Goal: Check status: Check status

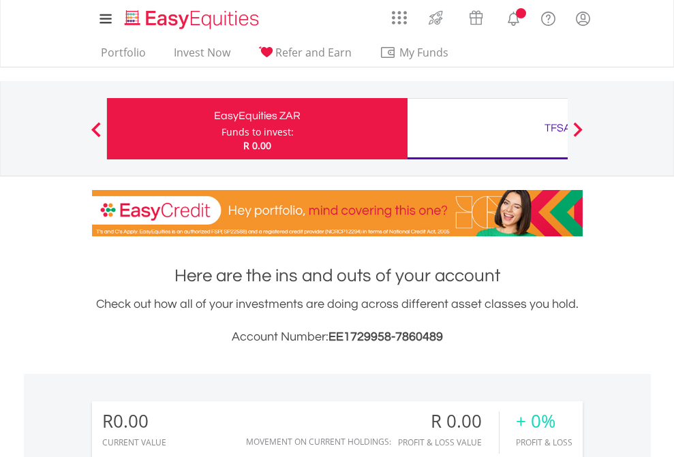
scroll to position [131, 214]
click at [221, 129] on div "Funds to invest:" at bounding box center [257, 132] width 72 height 14
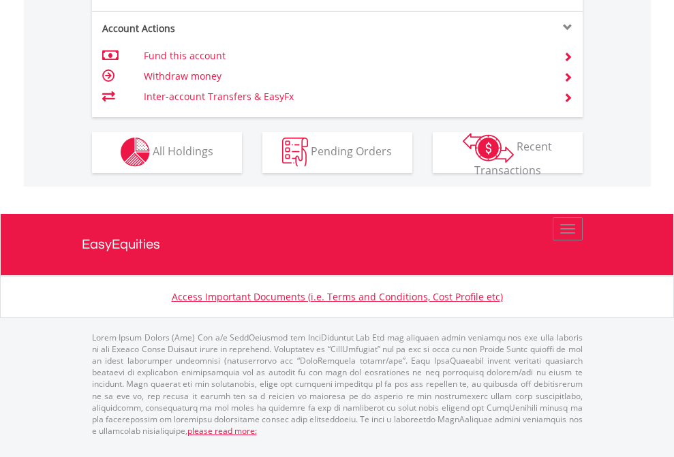
scroll to position [1274, 0]
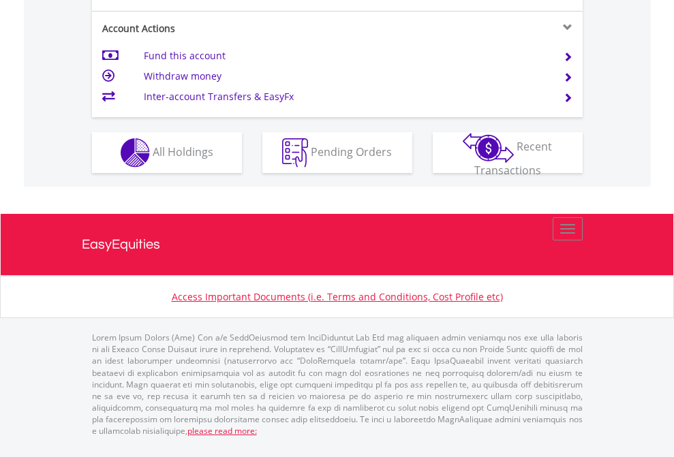
scroll to position [1306, 0]
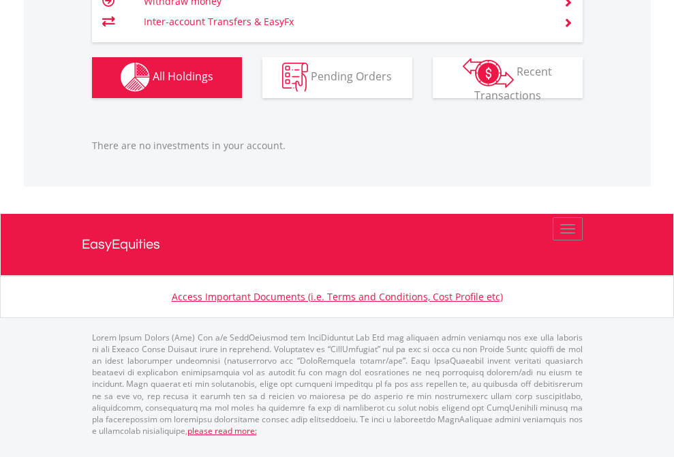
scroll to position [98, 0]
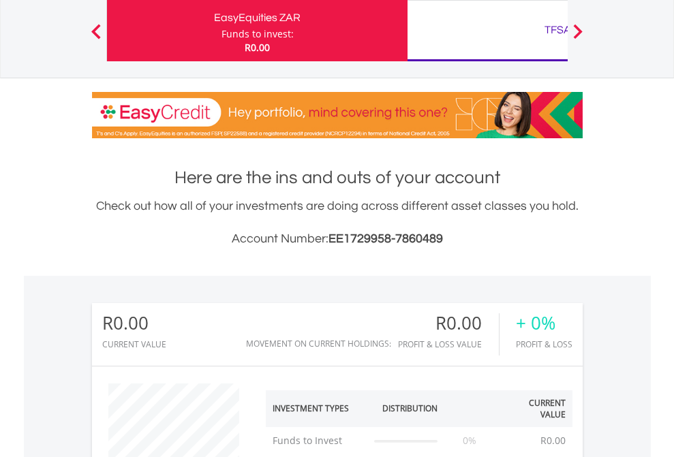
click at [487, 31] on div "TFSA" at bounding box center [557, 29] width 284 height 19
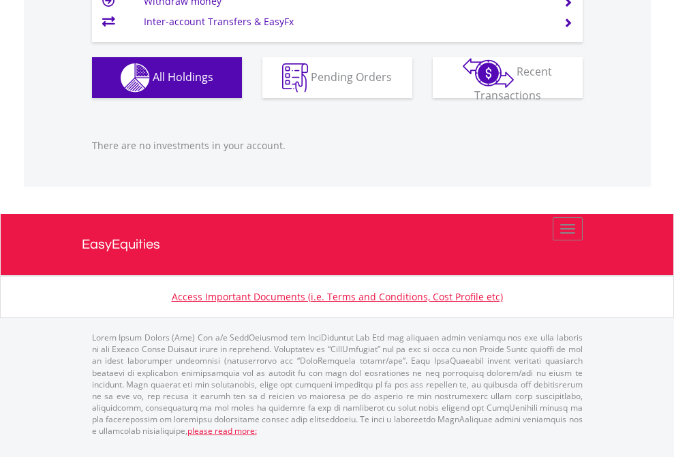
scroll to position [131, 214]
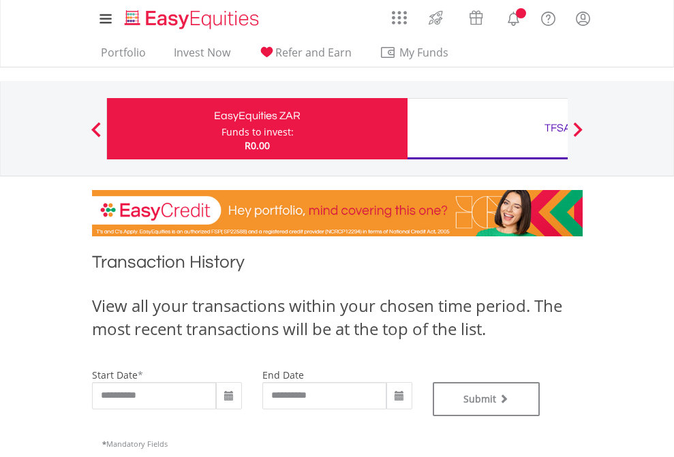
type input "**********"
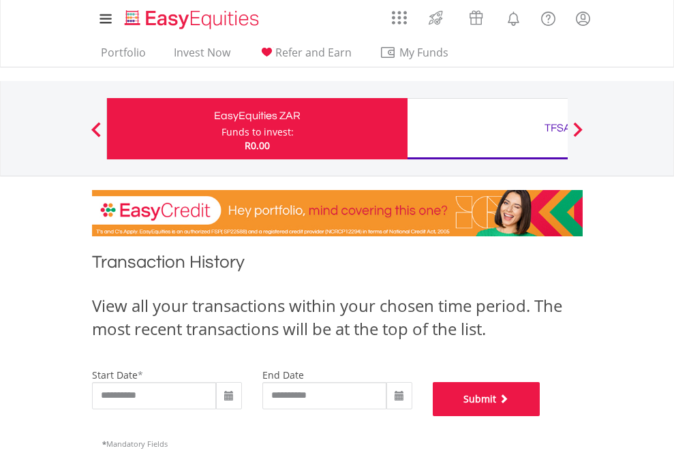
click at [540, 416] on button "Submit" at bounding box center [486, 399] width 108 height 34
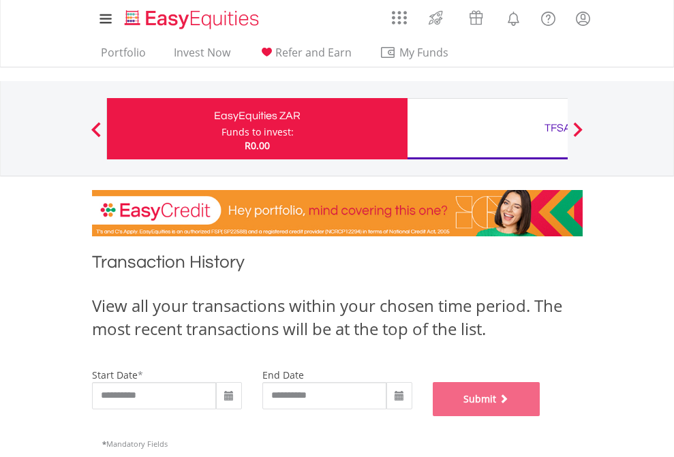
scroll to position [552, 0]
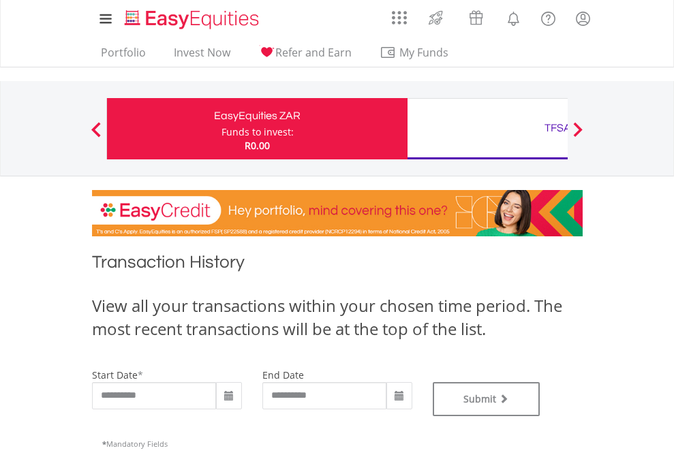
click at [487, 129] on div "TFSA" at bounding box center [557, 128] width 284 height 19
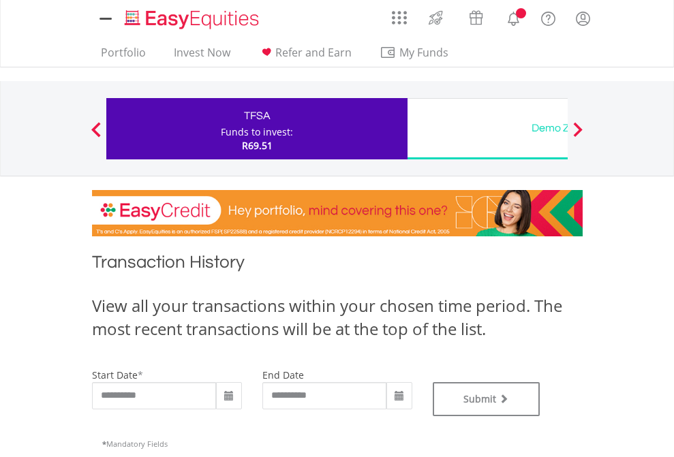
type input "**********"
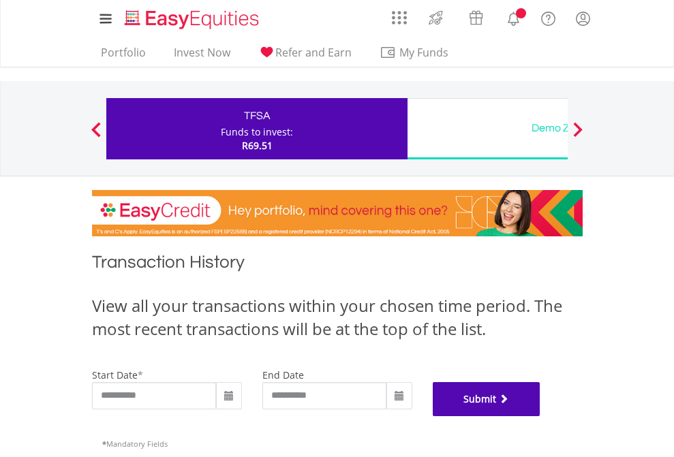
click at [540, 416] on button "Submit" at bounding box center [486, 399] width 108 height 34
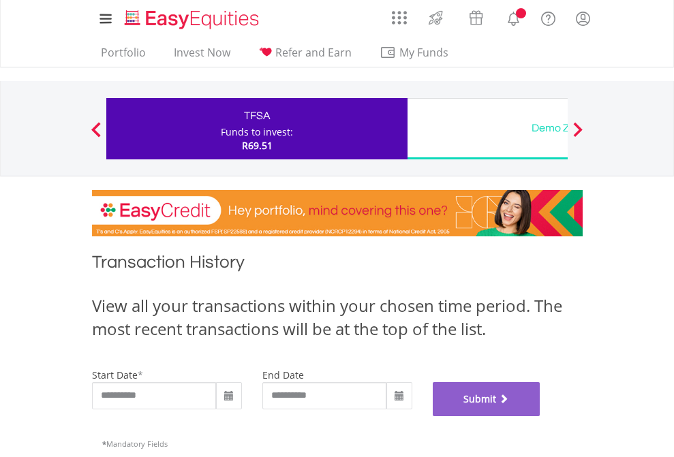
scroll to position [552, 0]
